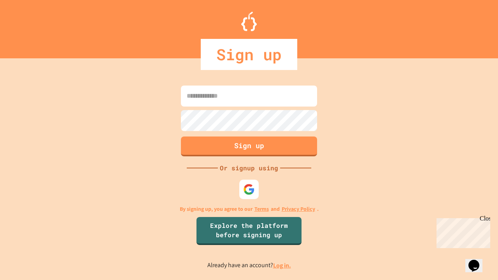
click at [282, 265] on link "Log in." at bounding box center [282, 265] width 18 height 8
